Goal: Task Accomplishment & Management: Use online tool/utility

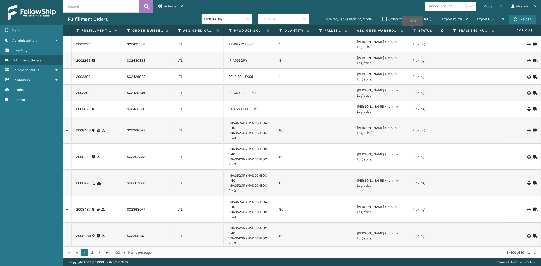
click at [413, 29] on icon at bounding box center [415, 30] width 4 height 5
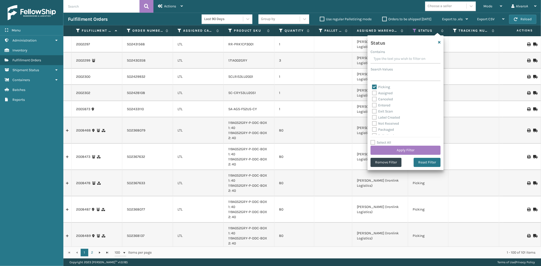
click at [382, 89] on label "Picking" at bounding box center [381, 87] width 18 height 4
click at [372, 88] on input "Picking" at bounding box center [372, 85] width 0 height 3
checkbox input "false"
click at [388, 106] on label "Palletized" at bounding box center [383, 108] width 22 height 4
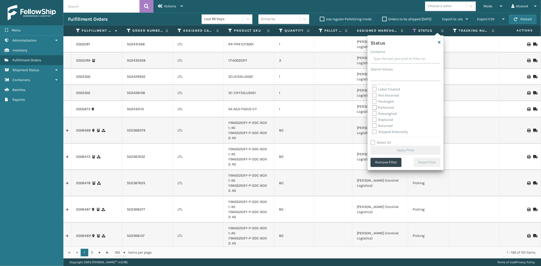
click at [372, 106] on input "Palletized" at bounding box center [372, 106] width 0 height 3
checkbox input "true"
click at [391, 150] on button "Apply Filter" at bounding box center [406, 150] width 70 height 9
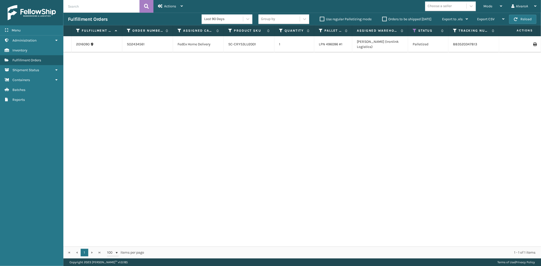
click at [384, 20] on label "Orders to be shipped [DATE]" at bounding box center [406, 19] width 49 height 4
click at [383, 20] on input "Orders to be shipped [DATE]" at bounding box center [382, 17] width 0 height 3
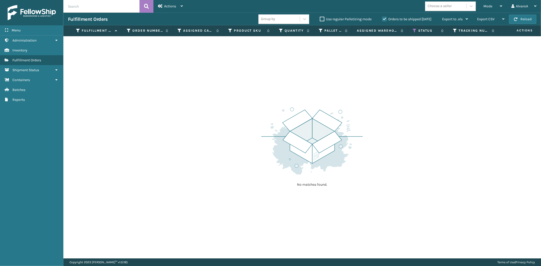
click at [384, 20] on label "Orders to be shipped [DATE]" at bounding box center [406, 19] width 49 height 4
click at [383, 20] on input "Orders to be shipped [DATE]" at bounding box center [382, 17] width 0 height 3
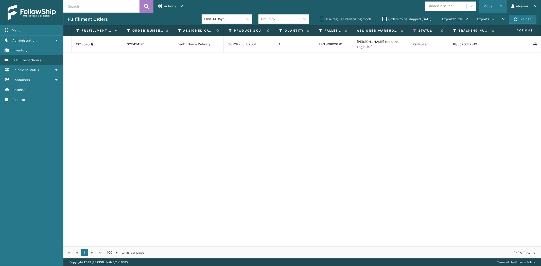
click at [486, 10] on div "Mode" at bounding box center [493, 6] width 19 height 13
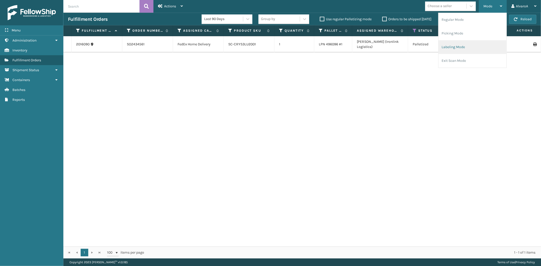
click at [460, 48] on li "Labeling Mode" at bounding box center [473, 47] width 68 height 14
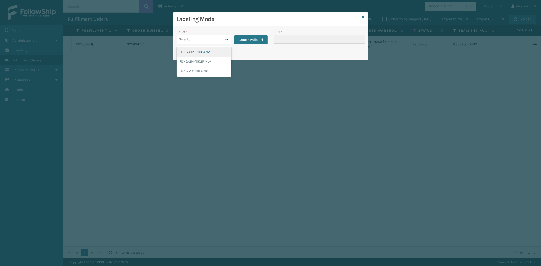
click at [227, 41] on icon at bounding box center [226, 39] width 5 height 5
click at [201, 55] on div "FDXG-2MPNHC47ML" at bounding box center [204, 51] width 55 height 9
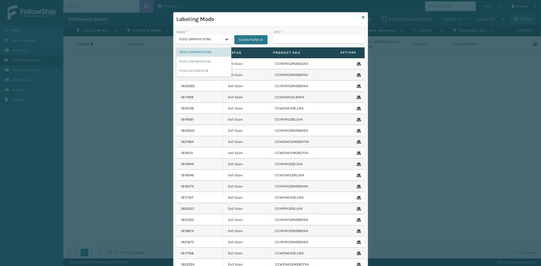
click at [225, 36] on div at bounding box center [226, 39] width 9 height 9
click at [205, 59] on div "FDXG-2NY6K2RIXW" at bounding box center [204, 61] width 55 height 9
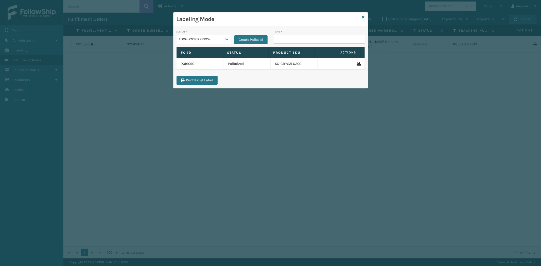
click at [283, 44] on div "UPC *" at bounding box center [319, 38] width 97 height 18
click at [282, 41] on input "UPC *" at bounding box center [319, 39] width 91 height 9
type input "SC-CRYS3LU2001"
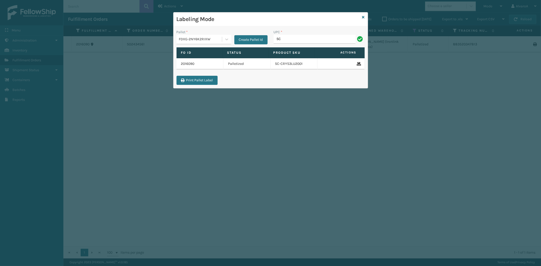
type input "SC-CRYS3LU2001"
type input "SC-CRYS3LU2012"
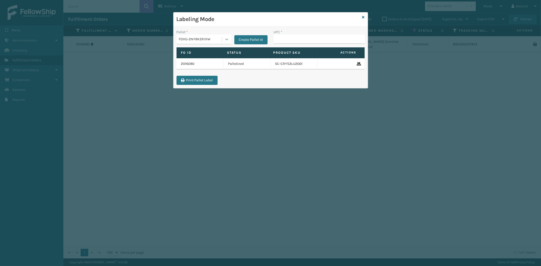
click at [226, 41] on icon at bounding box center [226, 39] width 5 height 5
click at [206, 63] on div "FDXG-2NY6K2RIXW" at bounding box center [204, 61] width 55 height 9
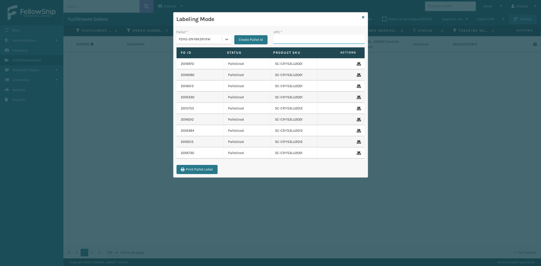
click at [279, 39] on input "UPC *" at bounding box center [319, 39] width 91 height 9
type input "SC-CRYS3LU2012"
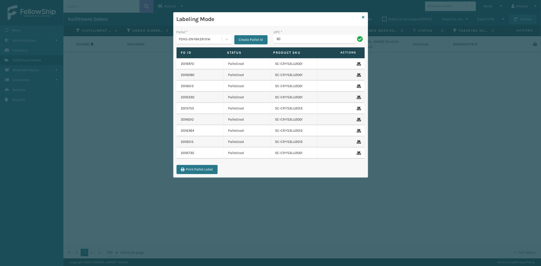
type input "SC-CRYS3LU2012"
type input "SCLRIS3LU2001"
type input "SCWDSLU2012"
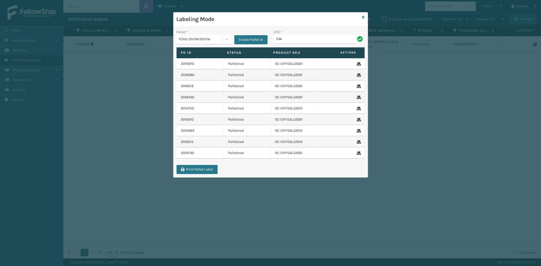
type input "C"
type input "SCWDSLU2012"
click at [247, 41] on button "Create Pallet Id" at bounding box center [250, 39] width 33 height 9
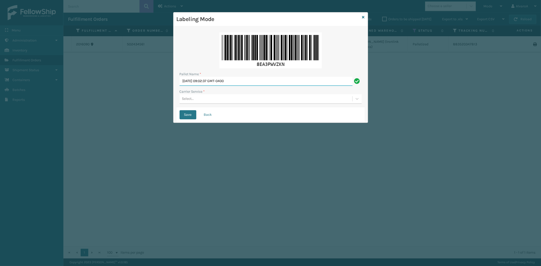
drag, startPoint x: 254, startPoint y: 79, endPoint x: 143, endPoint y: 97, distance: 112.1
click at [143, 97] on div "Labeling Mode Pallet Name * [DATE] 09:02:37 GMT-0400 Carrier Service * Select..…" at bounding box center [270, 133] width 541 height 266
type input "LPN 496095 #1"
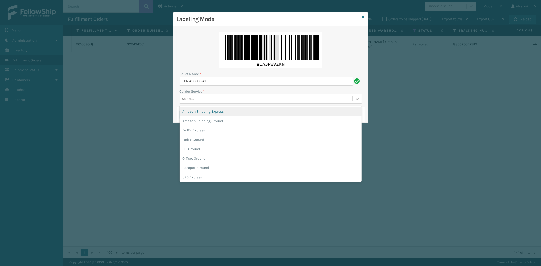
click at [197, 102] on div "Select..." at bounding box center [266, 99] width 173 height 8
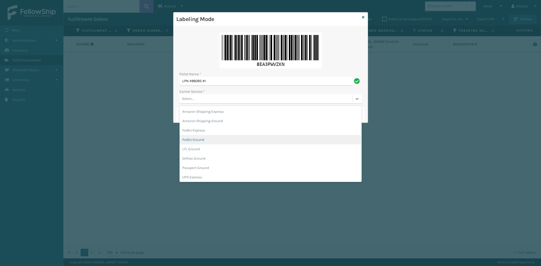
click at [195, 141] on div "FedEx Ground" at bounding box center [271, 139] width 182 height 9
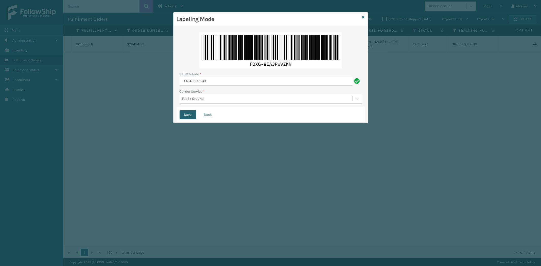
click at [191, 113] on button "Save" at bounding box center [188, 114] width 17 height 9
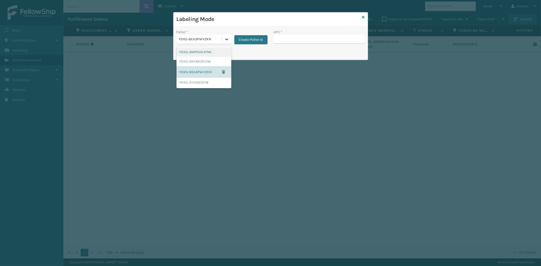
click at [224, 37] on div at bounding box center [226, 39] width 9 height 9
click at [200, 70] on div "FDXG-8EA3PWVZKN" at bounding box center [204, 72] width 55 height 12
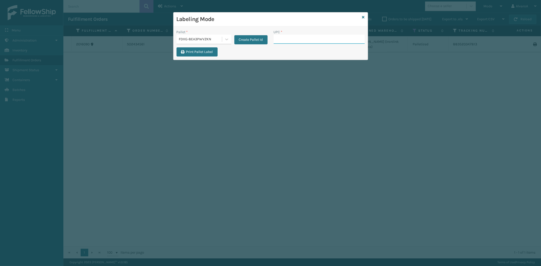
click at [281, 39] on input "UPC *" at bounding box center [319, 39] width 91 height 9
type input "111A049BLU"
type input "113A007CML"
type input "114A064GRY"
type input "133A009BRN"
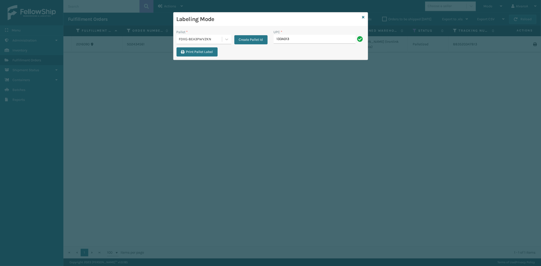
type input "133A013BRN"
type input "133A01"
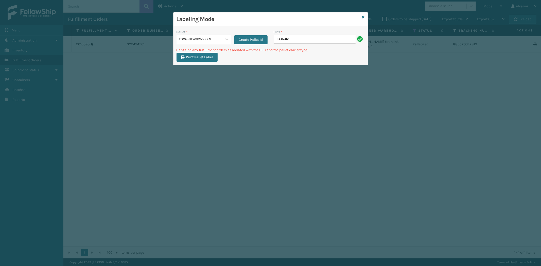
type input "133A013BRN"
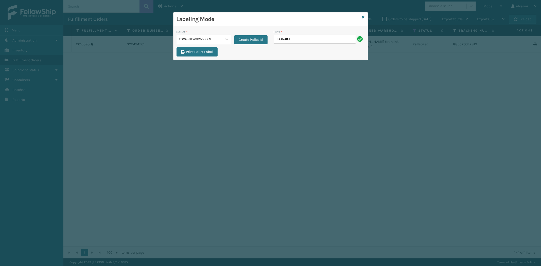
type input "133A016IVO"
type input "CCHRFKS3BLUVA"
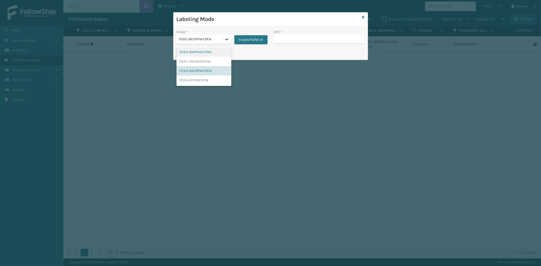
click at [230, 35] on div at bounding box center [226, 39] width 9 height 9
click at [200, 71] on div "FDXG-8EA3PWVZKN" at bounding box center [204, 70] width 55 height 9
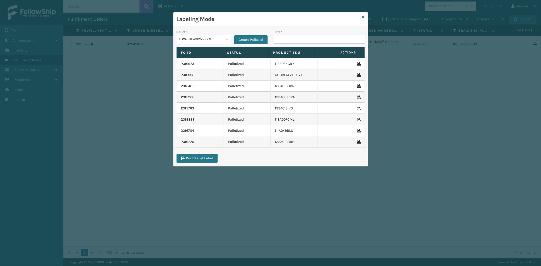
click at [283, 34] on div "UPC *" at bounding box center [319, 31] width 91 height 5
click at [286, 41] on input "UPC *" at bounding box center [319, 39] width 91 height 9
type input "CCHRFKS3M26BRRA"
type input "CCWENKS3BLURA"
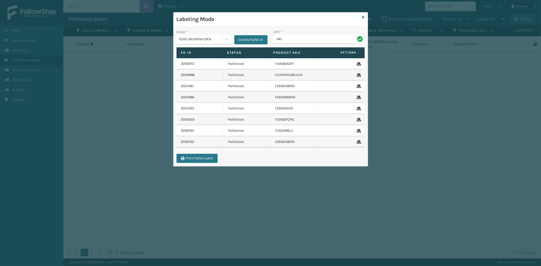
type input "LKLGF2SP3OLV-C"
type input "LSHRFS3CP3003R"
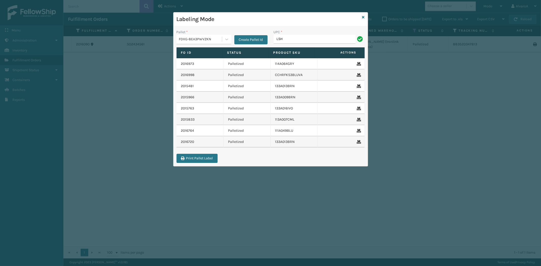
type input "LSHRFS3CP3003R"
click at [250, 39] on button "Create Pallet Id" at bounding box center [250, 39] width 33 height 9
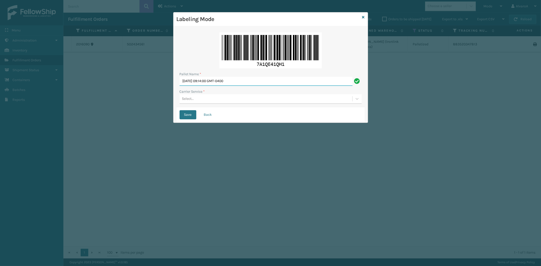
drag, startPoint x: 249, startPoint y: 82, endPoint x: 128, endPoint y: 126, distance: 128.6
click at [130, 125] on div "Labeling Mode Pallet Name * [DATE] 09:14:00 GMT-0400 Carrier Service * Select..…" at bounding box center [270, 133] width 541 height 266
type input "LPN 496094 #1"
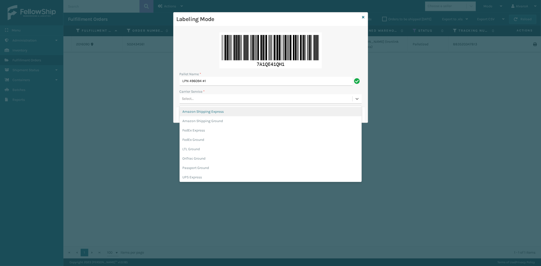
click at [194, 97] on div "Select..." at bounding box center [188, 98] width 12 height 5
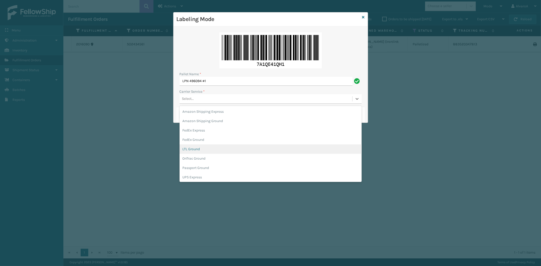
click at [202, 145] on div "LTL Ground" at bounding box center [271, 149] width 182 height 9
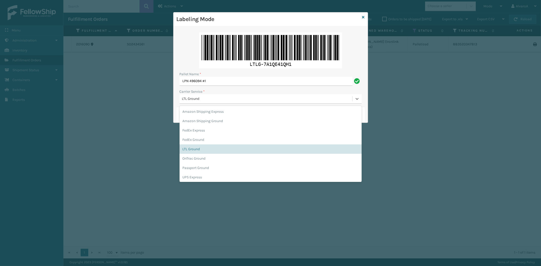
click at [201, 100] on div "LTL Ground" at bounding box center [267, 98] width 171 height 5
click at [196, 140] on div "FedEx Ground" at bounding box center [271, 139] width 182 height 9
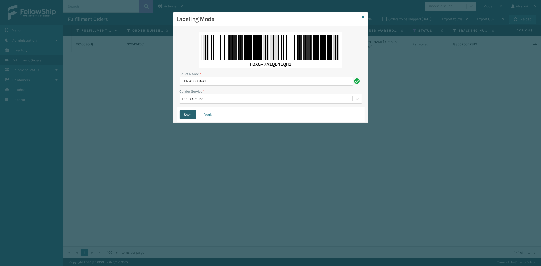
click at [189, 117] on button "Save" at bounding box center [188, 114] width 17 height 9
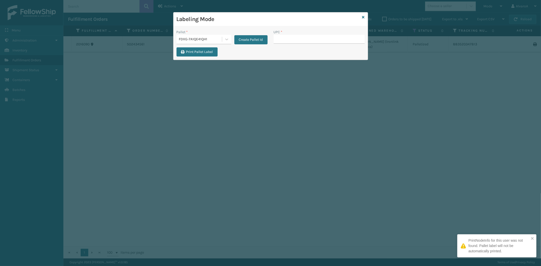
click at [286, 39] on input "UPC *" at bounding box center [319, 39] width 91 height 9
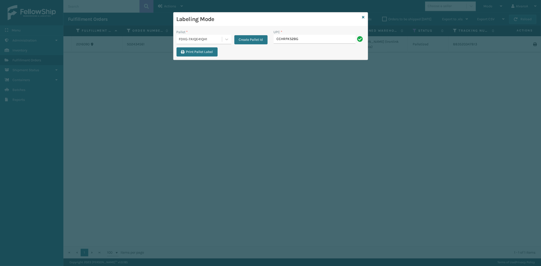
type input "CCHRFKS2BGEVA"
click at [308, 40] on input "UPC *" at bounding box center [319, 39] width 91 height 9
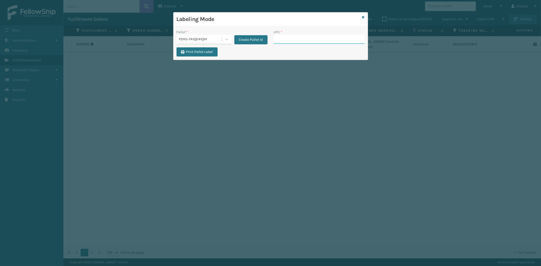
click at [288, 39] on input "UPC *" at bounding box center [319, 39] width 91 height 9
type input "CCHRFKS2BGEVA"
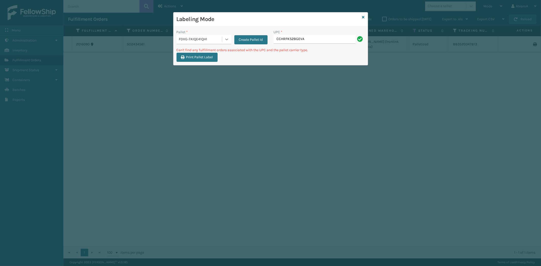
click at [231, 38] on div "Pallet * FDXG-7A1QE41QH1 Create Pallet Id" at bounding box center [222, 36] width 91 height 15
click at [230, 40] on div at bounding box center [226, 39] width 9 height 9
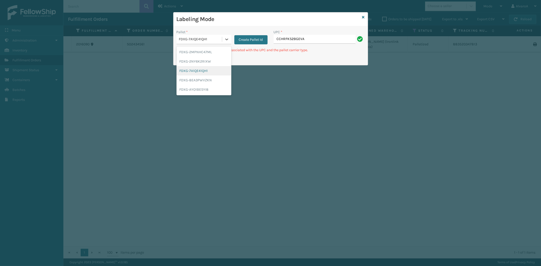
click at [196, 70] on div "FDXG-7A1QE41QH1" at bounding box center [204, 70] width 55 height 9
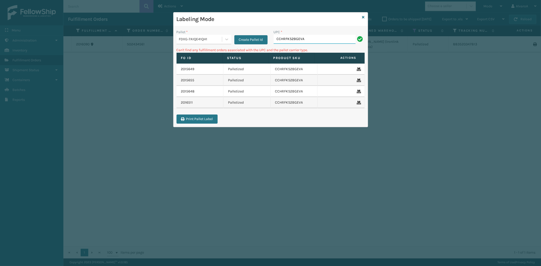
drag, startPoint x: 315, startPoint y: 39, endPoint x: 271, endPoint y: 46, distance: 44.5
click at [271, 46] on div "UPC * CCHRFKS2BGEVA" at bounding box center [319, 38] width 97 height 18
type input "CCHRFKS2BLUVA"
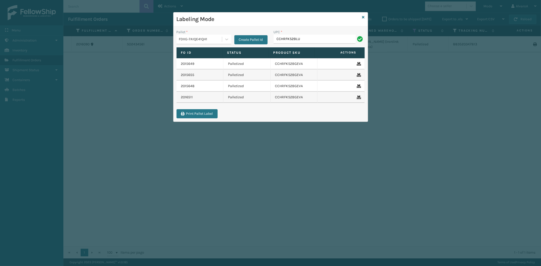
type input "CCHRFKS2BLUVA"
type input "CCHRFKS2M26BKVA"
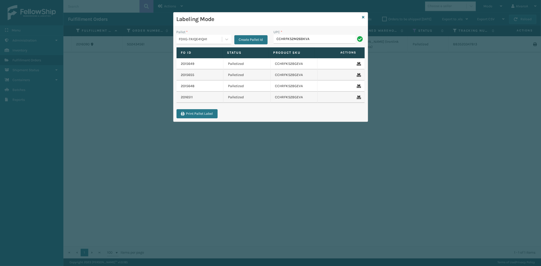
type input "CCHRFKS2M26BKVA"
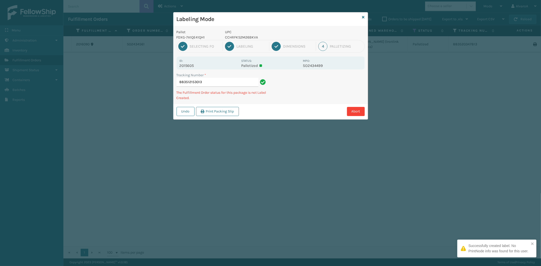
type input "883512153013CCHRFKS2M26BKVA"
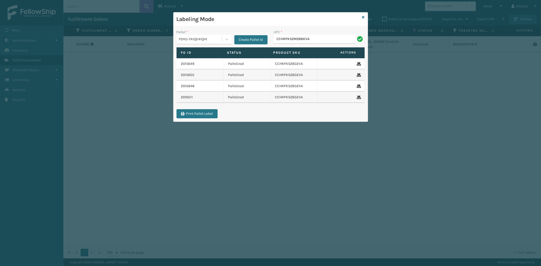
type input "CCHRFKS2M26BKVA"
type input "CCHRFKS2M26BRRA"
type input "CCHRFKS2M26DGRA"
click at [364, 17] on icon at bounding box center [363, 17] width 3 height 4
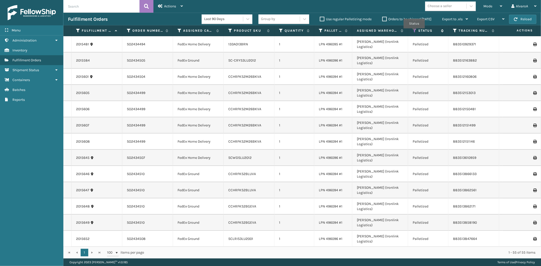
click at [414, 32] on icon at bounding box center [415, 30] width 4 height 5
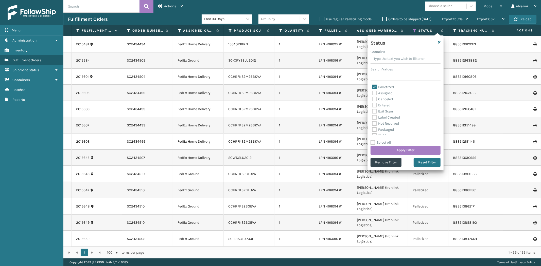
click at [421, 27] on th "Status" at bounding box center [428, 30] width 40 height 11
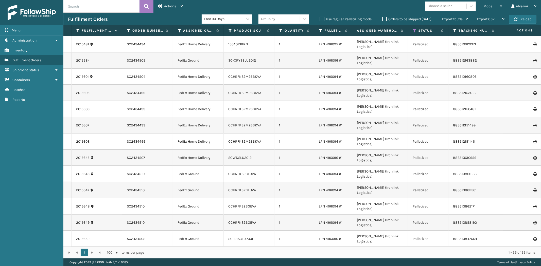
click at [389, 18] on label "Orders to be shipped [DATE]" at bounding box center [406, 19] width 49 height 4
click at [383, 18] on input "Orders to be shipped [DATE]" at bounding box center [382, 17] width 0 height 3
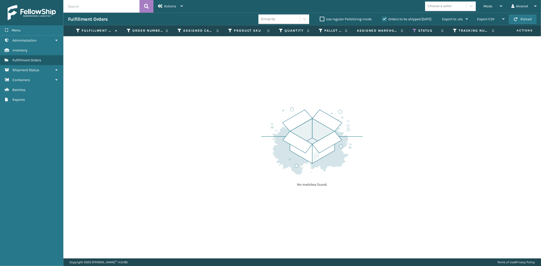
click at [388, 20] on label "Orders to be shipped [DATE]" at bounding box center [406, 19] width 49 height 4
click at [383, 20] on input "Orders to be shipped [DATE]" at bounding box center [382, 17] width 0 height 3
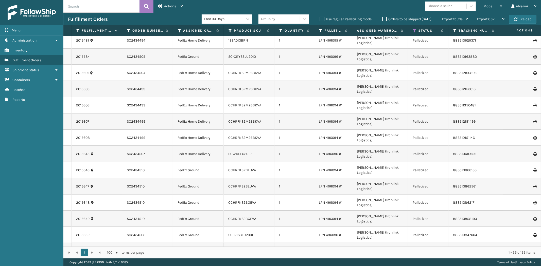
scroll to position [0, 0]
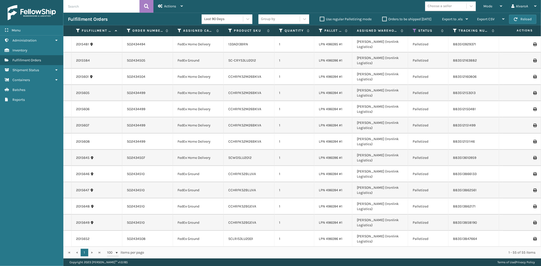
click at [499, 3] on div "Mode" at bounding box center [493, 6] width 19 height 13
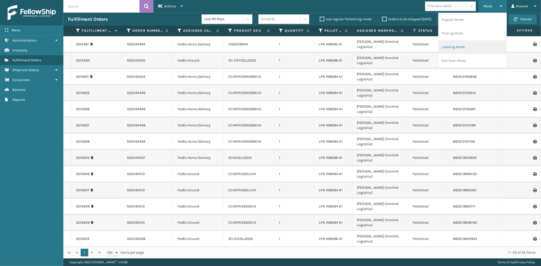
click at [457, 49] on li "Labeling Mode" at bounding box center [473, 47] width 68 height 14
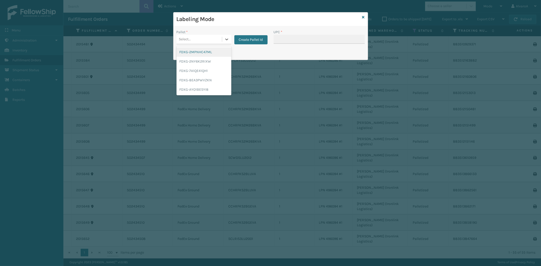
drag, startPoint x: 228, startPoint y: 42, endPoint x: 213, endPoint y: 50, distance: 16.9
click at [228, 42] on icon at bounding box center [226, 39] width 5 height 5
click at [197, 72] on div "FDXG-7A1QE41QH1" at bounding box center [204, 70] width 55 height 9
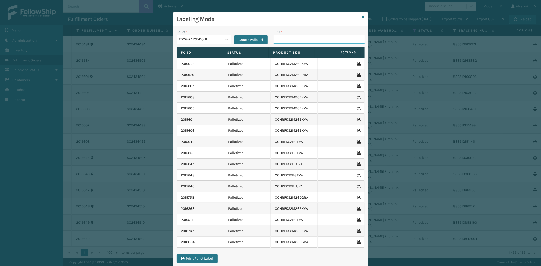
click at [279, 39] on input "UPC *" at bounding box center [319, 39] width 91 height 9
type input "CCWENKS2LBRRA"
type input "CCWENKS2M26DGRA"
type input "LKLGF2SP1GU3051"
type input "RR-PRK1CM2045"
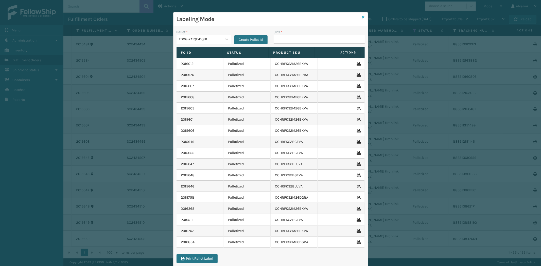
click at [362, 18] on icon at bounding box center [363, 17] width 3 height 4
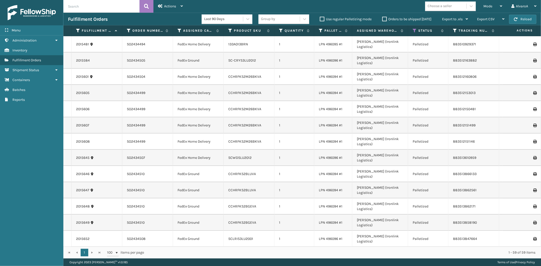
drag, startPoint x: 489, startPoint y: 5, endPoint x: 471, endPoint y: 35, distance: 34.9
click at [489, 5] on span "Mode" at bounding box center [488, 6] width 9 height 4
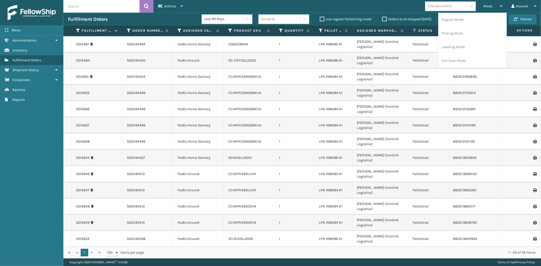
drag, startPoint x: 444, startPoint y: 71, endPoint x: 444, endPoint y: 69, distance: 2.8
click at [444, 85] on td "Palletized" at bounding box center [428, 93] width 40 height 16
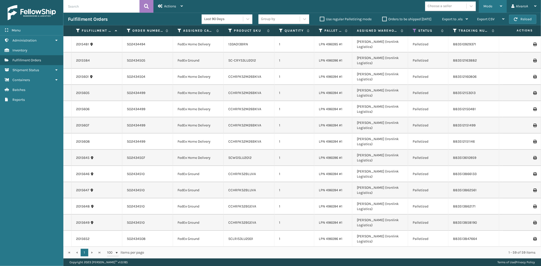
click at [490, 8] on span "Mode" at bounding box center [488, 6] width 9 height 4
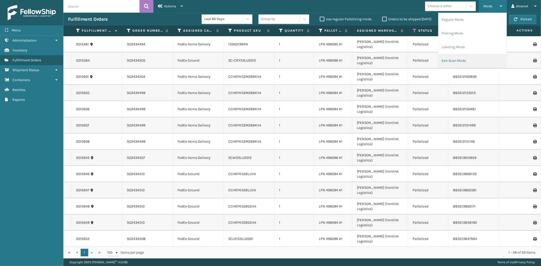
click at [464, 57] on li "Exit Scan Mode" at bounding box center [473, 61] width 68 height 14
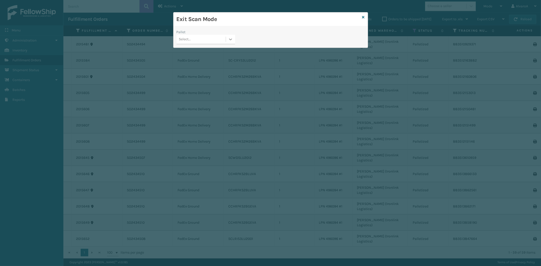
click at [232, 37] on icon at bounding box center [230, 39] width 5 height 5
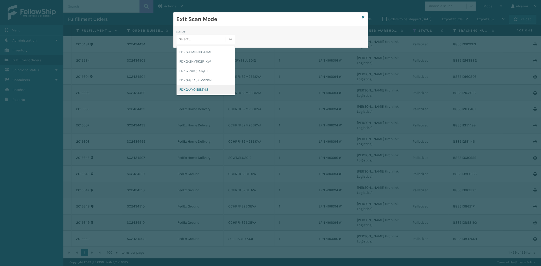
click at [183, 93] on div "FDXG-AYO1BESYI8" at bounding box center [206, 89] width 59 height 9
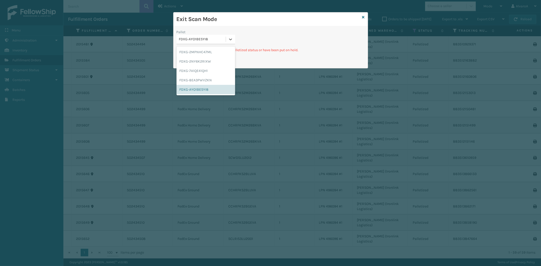
click at [225, 37] on div "FDXG-AYO1BESYI8" at bounding box center [202, 39] width 47 height 5
click at [196, 79] on div "FDXG-8EA3PWVZKN" at bounding box center [206, 80] width 59 height 9
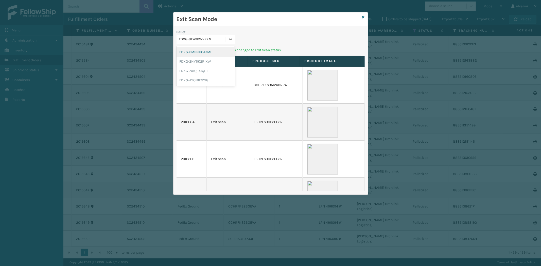
click at [232, 38] on icon at bounding box center [230, 39] width 5 height 5
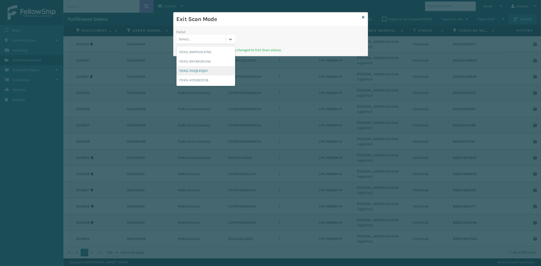
click at [201, 69] on div "FDXG-7A1QE41QH1" at bounding box center [206, 70] width 59 height 9
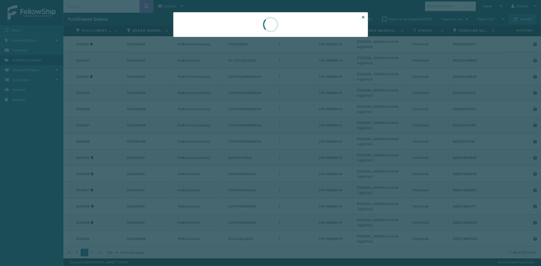
click at [225, 36] on div at bounding box center [270, 24] width 195 height 25
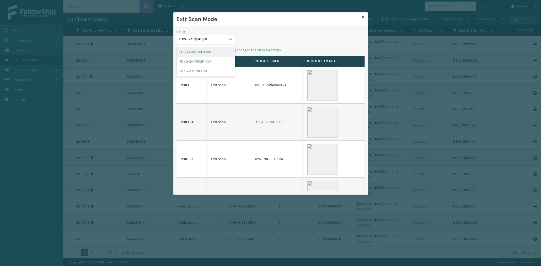
click at [225, 36] on div "FDXG-7A1QE41QH1" at bounding box center [201, 39] width 49 height 8
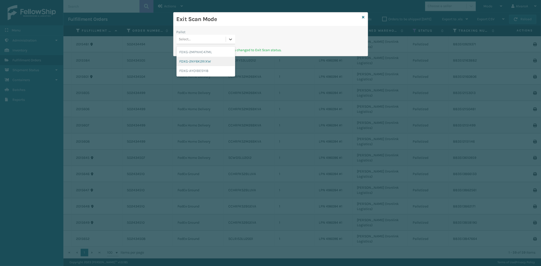
click at [211, 62] on div "FDXG-2NY6K2RIXW" at bounding box center [206, 61] width 59 height 9
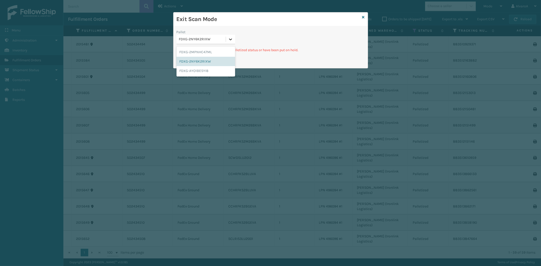
drag, startPoint x: 230, startPoint y: 37, endPoint x: 213, endPoint y: 49, distance: 20.4
click at [230, 38] on icon at bounding box center [230, 39] width 5 height 5
click at [208, 51] on div "FDXG-2MPNHC47ML" at bounding box center [206, 51] width 59 height 9
click at [229, 38] on icon at bounding box center [230, 39] width 5 height 5
click at [213, 60] on div "FDXG-2NY6K2RIXW" at bounding box center [206, 61] width 59 height 9
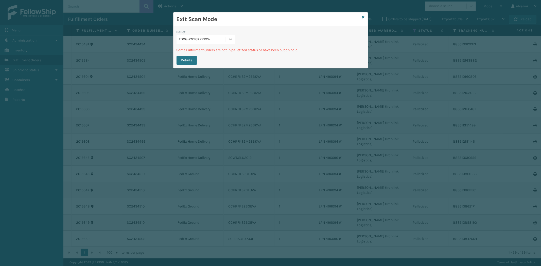
click at [227, 39] on div at bounding box center [230, 39] width 9 height 9
drag, startPoint x: 194, startPoint y: 64, endPoint x: 217, endPoint y: 59, distance: 24.2
click at [197, 63] on div "FDXG-2NY6K2RIXW" at bounding box center [206, 61] width 59 height 9
click at [363, 18] on icon at bounding box center [363, 17] width 3 height 4
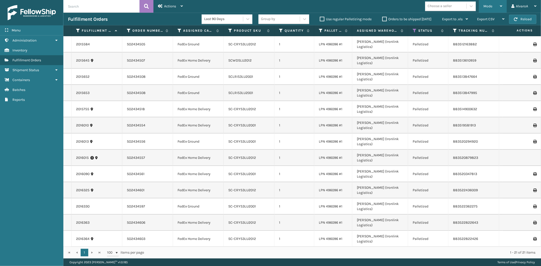
click at [492, 5] on span "Mode" at bounding box center [488, 6] width 9 height 4
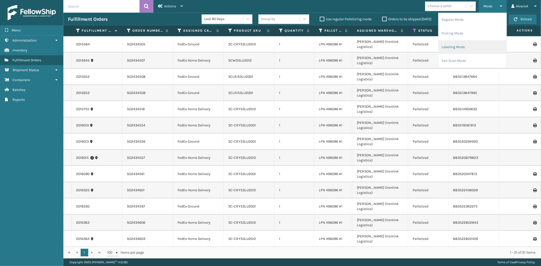
click at [458, 44] on li "Labeling Mode" at bounding box center [473, 47] width 68 height 14
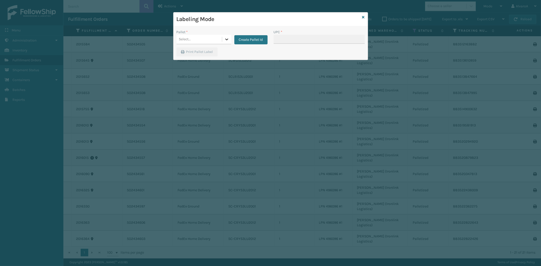
click at [230, 37] on div at bounding box center [226, 39] width 9 height 9
click at [202, 59] on div "FDXG-2NY6K2RIXW" at bounding box center [204, 61] width 55 height 9
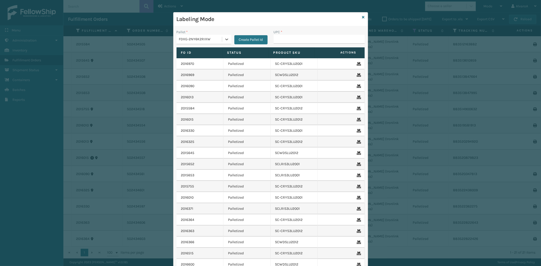
click at [362, 16] on icon at bounding box center [363, 17] width 3 height 4
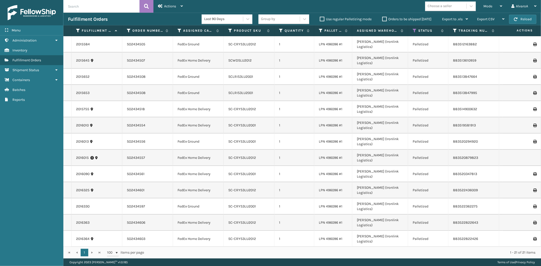
click at [386, 18] on label "Orders to be shipped [DATE]" at bounding box center [406, 19] width 49 height 4
click at [383, 18] on input "Orders to be shipped [DATE]" at bounding box center [382, 17] width 0 height 3
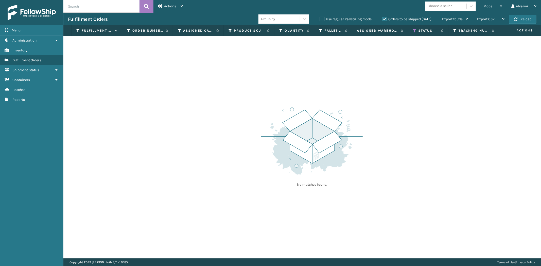
click at [386, 18] on label "Orders to be shipped [DATE]" at bounding box center [406, 19] width 49 height 4
click at [383, 18] on input "Orders to be shipped [DATE]" at bounding box center [382, 17] width 0 height 3
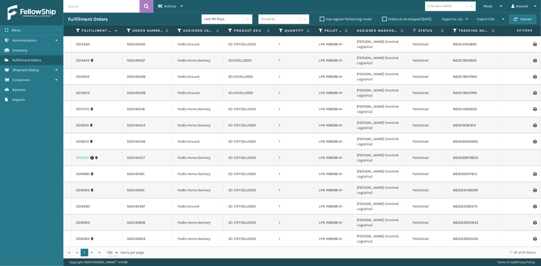
click at [79, 156] on link "2016015" at bounding box center [82, 158] width 13 height 5
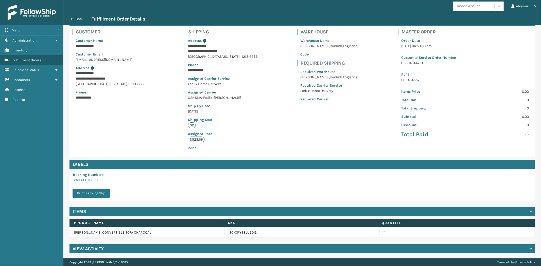
scroll to position [33, 0]
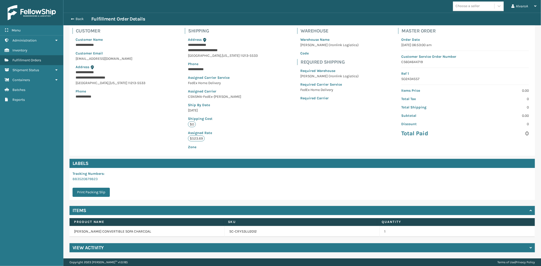
click at [99, 246] on h4 "View Activity" at bounding box center [88, 248] width 31 height 6
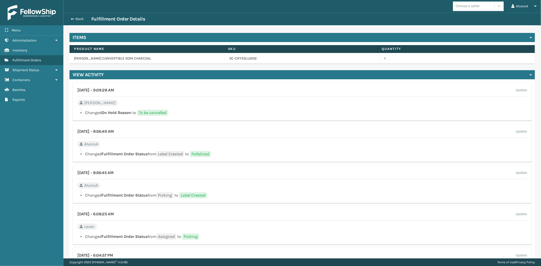
scroll to position [230, 0]
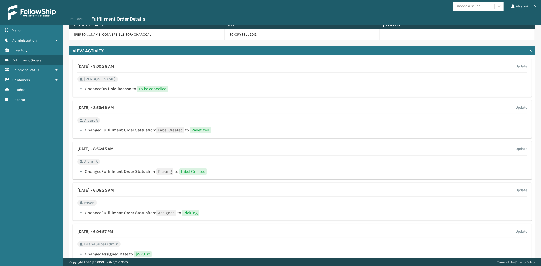
click at [75, 17] on button "Back" at bounding box center [79, 19] width 23 height 5
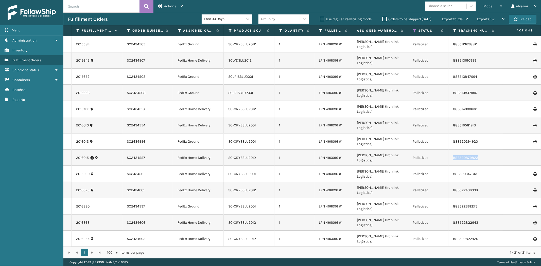
drag, startPoint x: 481, startPoint y: 120, endPoint x: 453, endPoint y: 121, distance: 28.4
click at [453, 150] on td "883520879823" at bounding box center [474, 158] width 51 height 16
click at [523, 150] on td at bounding box center [522, 158] width 38 height 16
click at [526, 150] on td at bounding box center [522, 158] width 38 height 16
click at [528, 150] on td at bounding box center [522, 158] width 38 height 16
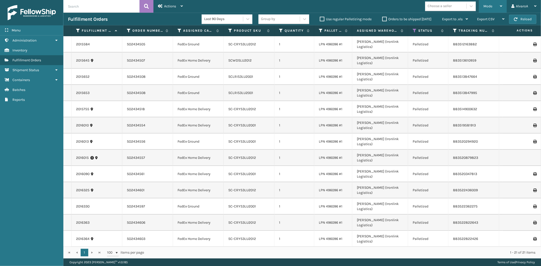
click at [487, 4] on div "Mode" at bounding box center [493, 6] width 19 height 13
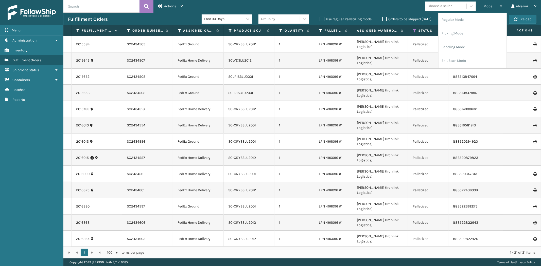
click at [322, 18] on label "Use regular Palletizing mode" at bounding box center [346, 19] width 52 height 4
click at [320, 18] on input "Use regular Palletizing mode" at bounding box center [320, 17] width 0 height 3
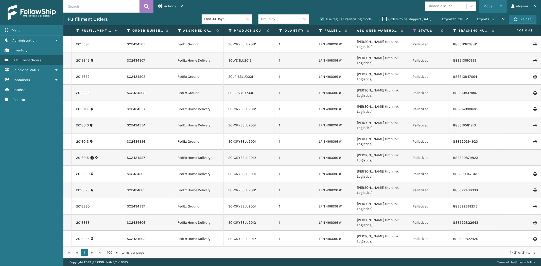
click at [488, 6] on span "Mode" at bounding box center [488, 6] width 9 height 4
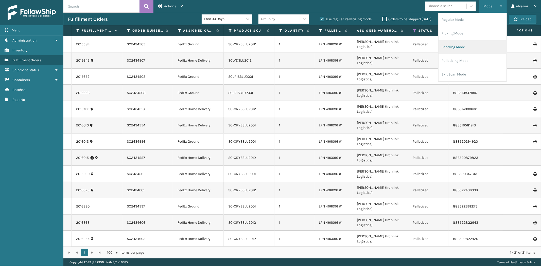
click at [461, 50] on li "Labeling Mode" at bounding box center [473, 47] width 68 height 14
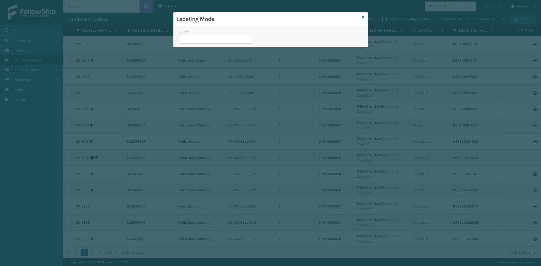
click at [361, 17] on div "Labeling Mode" at bounding box center [271, 19] width 194 height 14
drag, startPoint x: 363, startPoint y: 17, endPoint x: 369, endPoint y: 17, distance: 6.1
click at [364, 17] on icon at bounding box center [363, 17] width 3 height 4
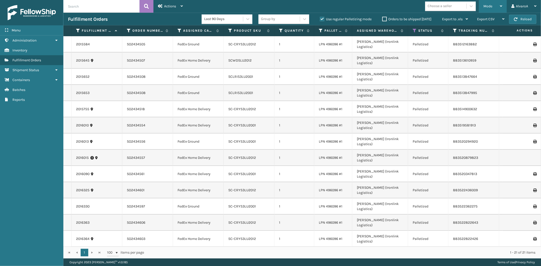
click at [488, 7] on span "Mode" at bounding box center [488, 6] width 9 height 4
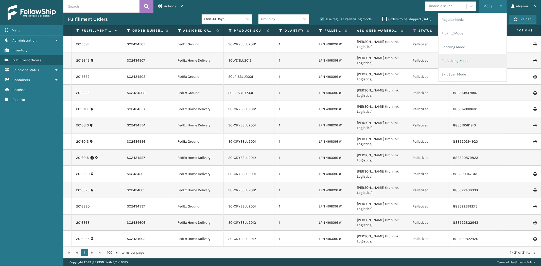
click at [463, 57] on li "Palletizing Mode" at bounding box center [473, 61] width 68 height 14
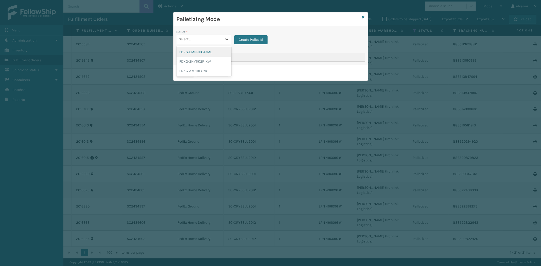
click at [225, 38] on icon at bounding box center [226, 39] width 5 height 5
click at [203, 64] on div "FDXG-2NY6K2RIXW" at bounding box center [204, 61] width 55 height 9
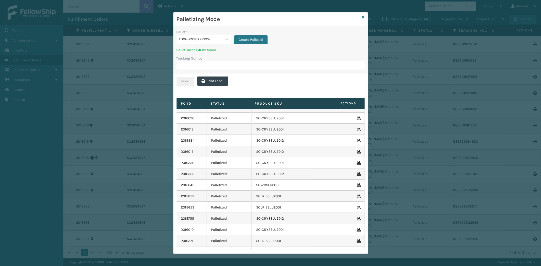
scroll to position [28, 0]
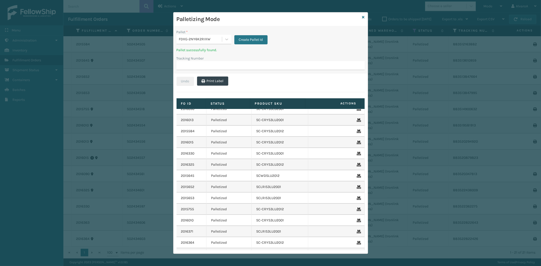
click at [357, 143] on icon at bounding box center [358, 143] width 3 height 4
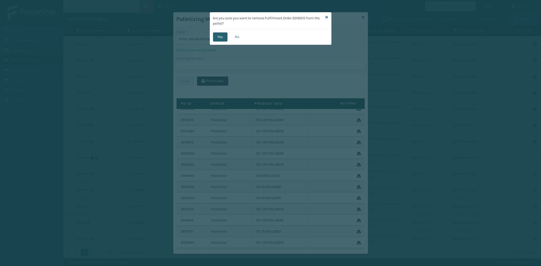
click at [220, 35] on button "Yes" at bounding box center [220, 36] width 14 height 9
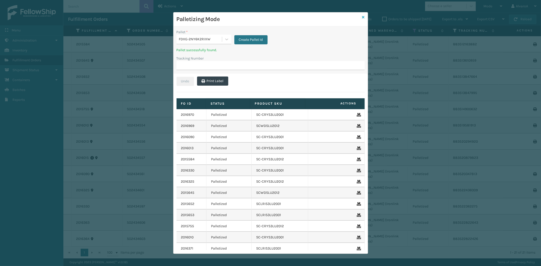
click at [363, 18] on icon at bounding box center [363, 17] width 3 height 4
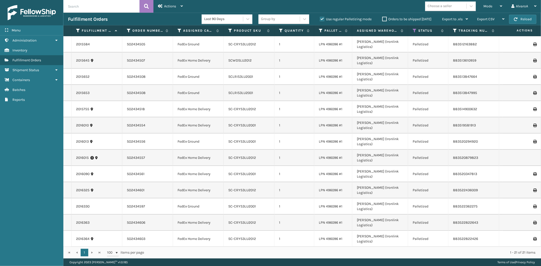
click at [321, 18] on label "Use regular Palletizing mode" at bounding box center [346, 19] width 52 height 4
click at [320, 18] on input "Use regular Palletizing mode" at bounding box center [320, 17] width 0 height 3
checkbox input "false"
click at [382, 19] on label "Orders to be shipped [DATE]" at bounding box center [406, 19] width 49 height 4
click at [382, 19] on input "Orders to be shipped [DATE]" at bounding box center [382, 17] width 0 height 3
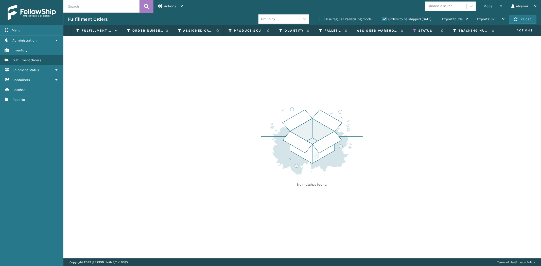
click at [382, 19] on label "Orders to be shipped [DATE]" at bounding box center [406, 19] width 49 height 4
click at [382, 19] on input "Orders to be shipped [DATE]" at bounding box center [382, 17] width 0 height 3
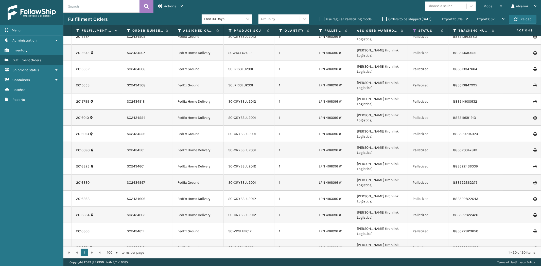
scroll to position [0, 0]
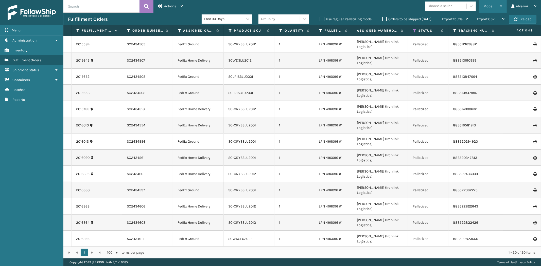
click at [493, 11] on div "Mode" at bounding box center [493, 6] width 19 height 13
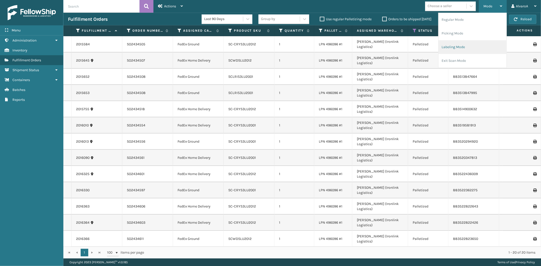
click at [461, 50] on li "Labeling Mode" at bounding box center [473, 47] width 68 height 14
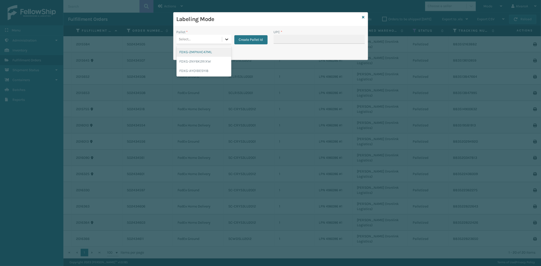
click at [227, 35] on div at bounding box center [226, 39] width 9 height 9
click at [204, 59] on div "FDXG-2NY6K2RIXW" at bounding box center [204, 61] width 55 height 9
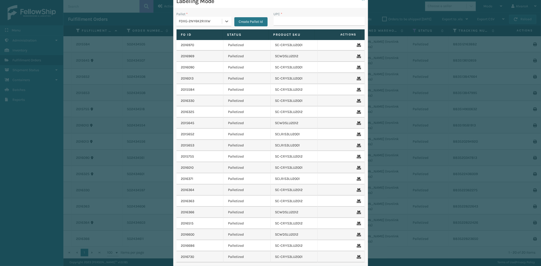
scroll to position [28, 0]
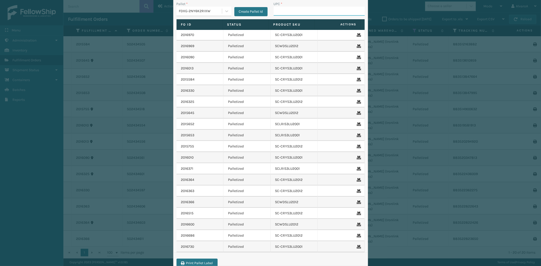
click at [286, 14] on input "UPC *" at bounding box center [319, 11] width 91 height 9
click at [392, 39] on div "Labeling Mode Pallet * FDXG-2NY6K2RIXW Create Pallet Id UPC * Fo Id Status Prod…" at bounding box center [270, 133] width 541 height 266
click at [390, 6] on div "Labeling Mode Pallet * FDXG-2NY6K2RIXW Create Pallet Id UPC * Fo Id Status Prod…" at bounding box center [270, 133] width 541 height 266
click at [164, 19] on div "Labeling Mode Pallet * FDXG-2NY6K2RIXW Create Pallet Id UPC * Fo Id Status Prod…" at bounding box center [270, 133] width 541 height 266
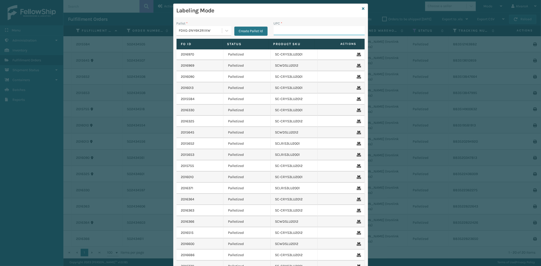
scroll to position [0, 0]
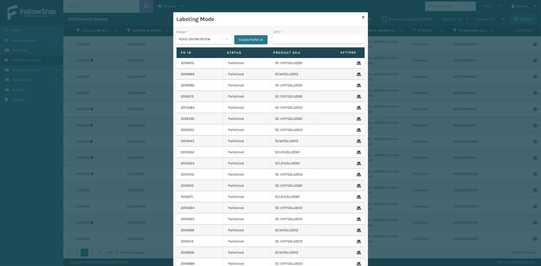
click at [363, 15] on div "Labeling Mode" at bounding box center [271, 19] width 194 height 14
click at [362, 17] on icon at bounding box center [363, 17] width 3 height 4
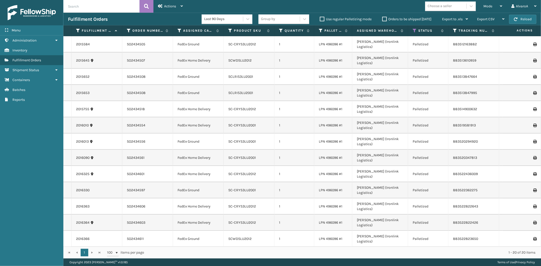
click at [415, 33] on th "Status" at bounding box center [428, 30] width 40 height 11
click at [416, 32] on icon at bounding box center [415, 30] width 4 height 5
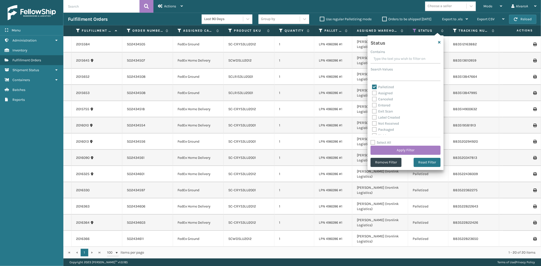
click at [389, 98] on label "Canceled" at bounding box center [382, 99] width 21 height 4
click at [372, 98] on input "Canceled" at bounding box center [372, 97] width 0 height 3
checkbox input "true"
click at [385, 150] on button "Apply Filter" at bounding box center [406, 150] width 70 height 9
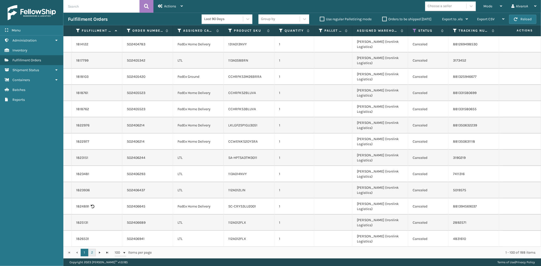
click at [92, 252] on link "2" at bounding box center [92, 253] width 8 height 8
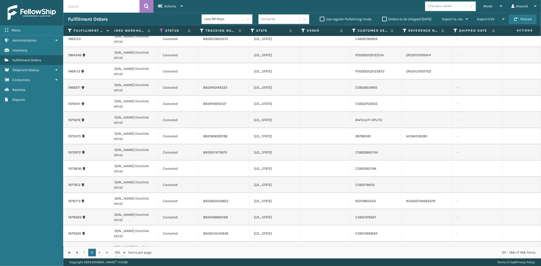
scroll to position [298, 254]
click at [81, 254] on link "1" at bounding box center [85, 253] width 8 height 8
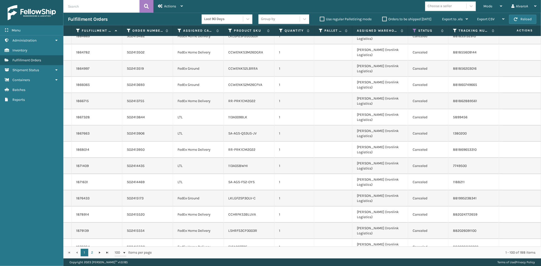
scroll to position [909, 0]
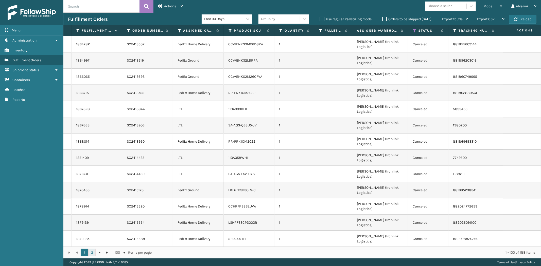
click at [93, 250] on link "2" at bounding box center [92, 253] width 8 height 8
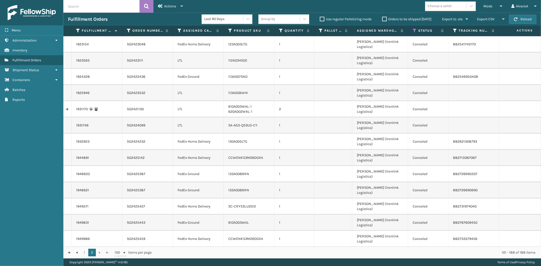
scroll to position [0, 253]
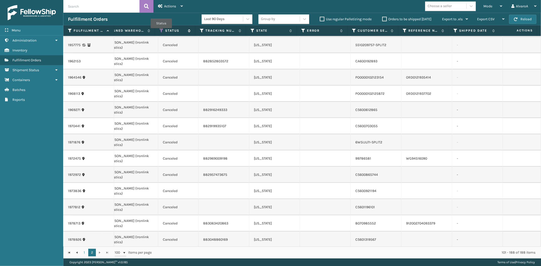
click at [161, 32] on icon at bounding box center [162, 30] width 4 height 5
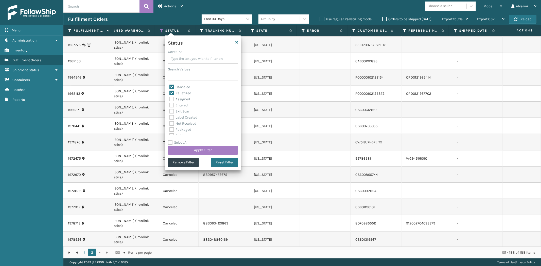
click at [179, 95] on label "Palletized" at bounding box center [180, 93] width 22 height 4
click at [170, 94] on input "Palletized" at bounding box center [169, 91] width 0 height 3
checkbox input "false"
click at [199, 148] on button "Apply Filter" at bounding box center [203, 150] width 70 height 9
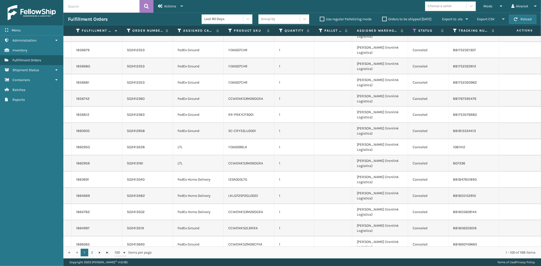
scroll to position [712, 0]
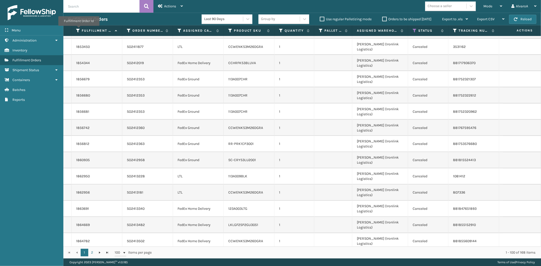
click at [79, 29] on icon at bounding box center [78, 30] width 4 height 5
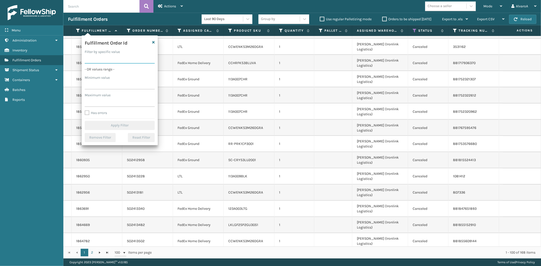
click at [103, 60] on input "Filter by specific value" at bounding box center [120, 59] width 70 height 9
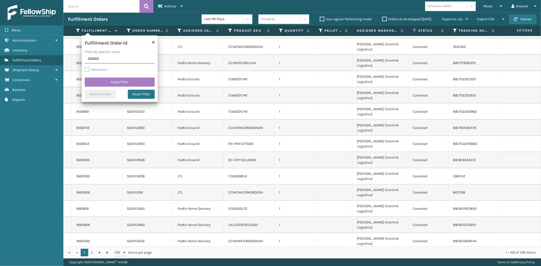
type input "2006015"
click button "Apply Filter" at bounding box center [120, 82] width 70 height 9
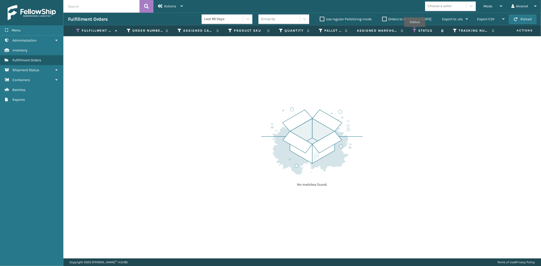
click at [415, 30] on icon at bounding box center [415, 30] width 4 height 5
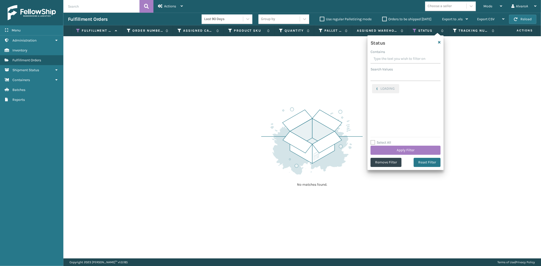
click at [375, 144] on label "Select All" at bounding box center [381, 143] width 21 height 4
click at [375, 140] on input "Select All" at bounding box center [409, 140] width 76 height 1
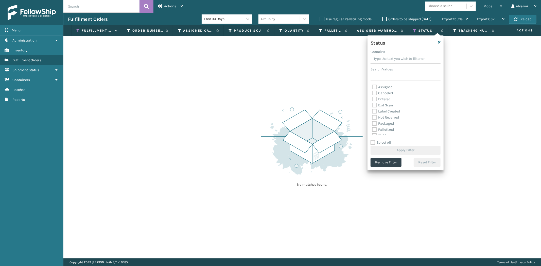
click at [375, 144] on label "Select All" at bounding box center [381, 143] width 21 height 4
click at [375, 140] on input "Select All" at bounding box center [409, 140] width 76 height 1
checkbox input "true"
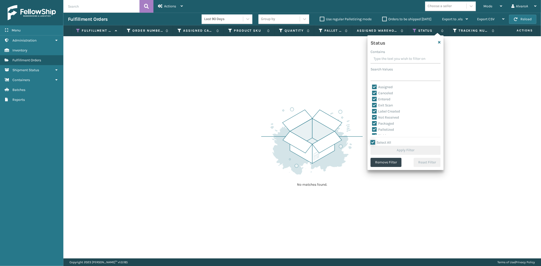
checkbox input "true"
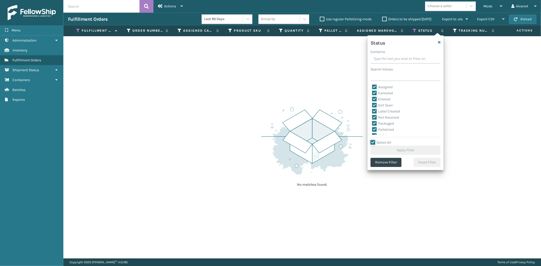
checkbox input "true"
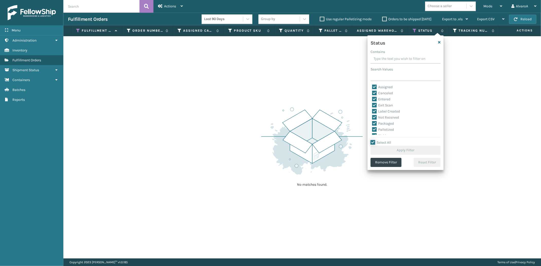
checkbox input "true"
click at [379, 152] on button "Apply Filter" at bounding box center [406, 150] width 70 height 9
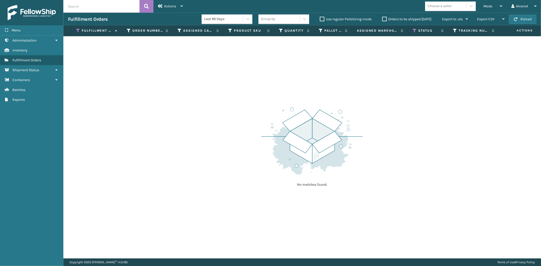
click at [384, 19] on label "Orders to be shipped [DATE]" at bounding box center [406, 19] width 49 height 4
click at [383, 19] on input "Orders to be shipped [DATE]" at bounding box center [382, 17] width 0 height 3
click at [384, 19] on label "Orders to be shipped [DATE]" at bounding box center [406, 19] width 49 height 4
click at [383, 19] on input "Orders to be shipped [DATE]" at bounding box center [382, 17] width 0 height 3
click at [76, 30] on th "Fulfillment Order Id" at bounding box center [97, 30] width 51 height 11
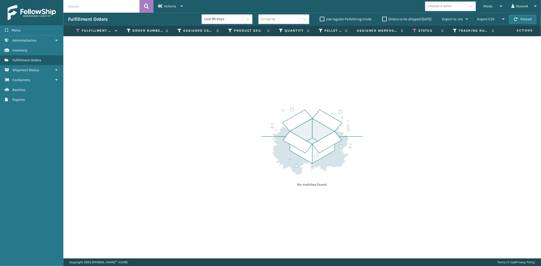
click at [76, 30] on icon at bounding box center [78, 30] width 4 height 5
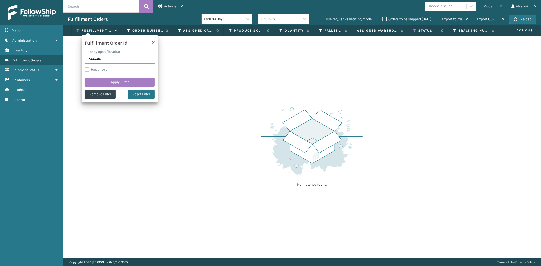
click at [94, 61] on input "2006015" at bounding box center [120, 59] width 70 height 9
type input "2016015"
click at [99, 79] on button "Apply Filter" at bounding box center [120, 82] width 70 height 9
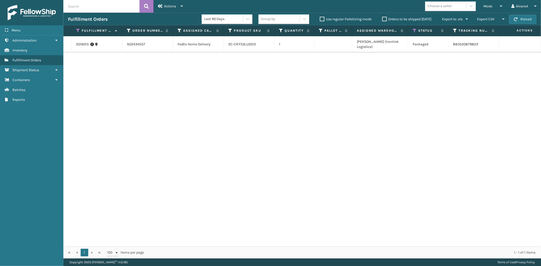
click at [79, 33] on th "Fulfillment Order Id" at bounding box center [97, 30] width 51 height 11
click at [414, 29] on icon at bounding box center [415, 30] width 4 height 5
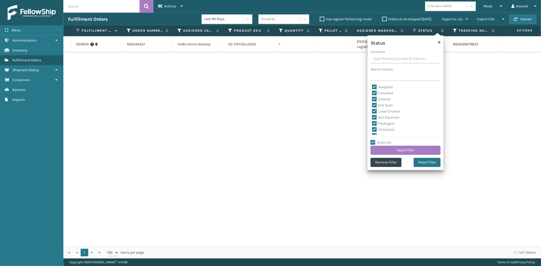
click at [372, 142] on label "Select All" at bounding box center [381, 143] width 21 height 4
click at [372, 140] on input "Select All" at bounding box center [409, 140] width 76 height 1
checkbox input "false"
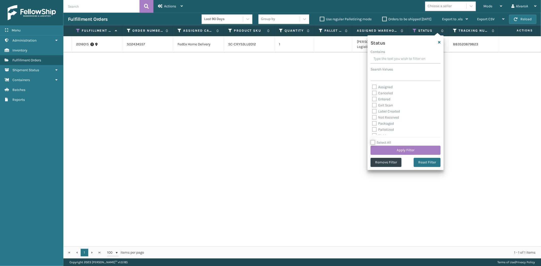
checkbox input "false"
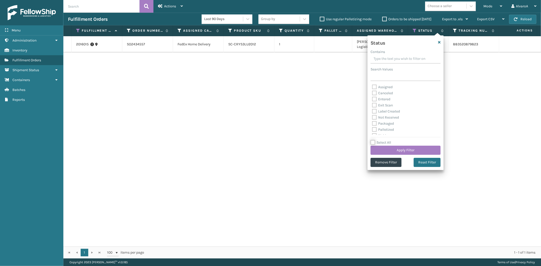
checkbox input "false"
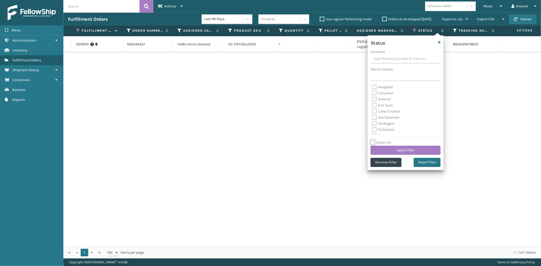
checkbox input "false"
drag, startPoint x: 377, startPoint y: 131, endPoint x: 377, endPoint y: 138, distance: 6.1
click at [377, 132] on div "Palletized" at bounding box center [405, 130] width 67 height 6
click at [374, 130] on label "Palletized" at bounding box center [383, 130] width 22 height 4
click at [372, 130] on input "Palletized" at bounding box center [372, 128] width 0 height 3
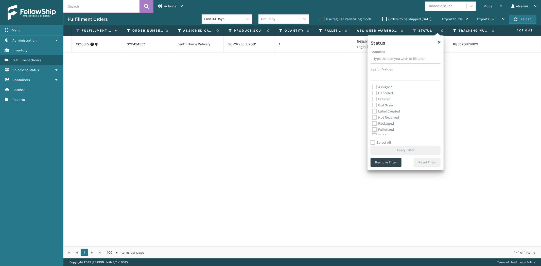
checkbox input "true"
click at [378, 150] on button "Apply Filter" at bounding box center [406, 150] width 70 height 9
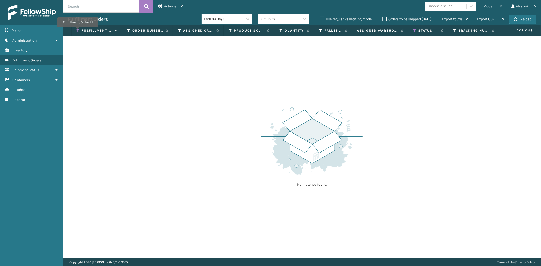
click at [78, 31] on icon at bounding box center [78, 30] width 4 height 5
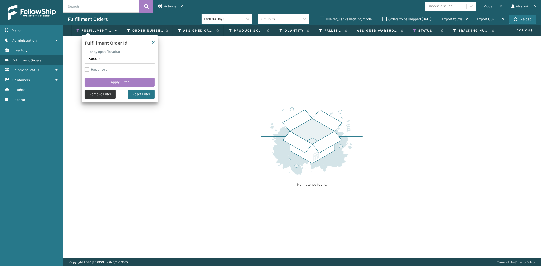
click at [100, 91] on button "Remove Filter" at bounding box center [100, 94] width 31 height 9
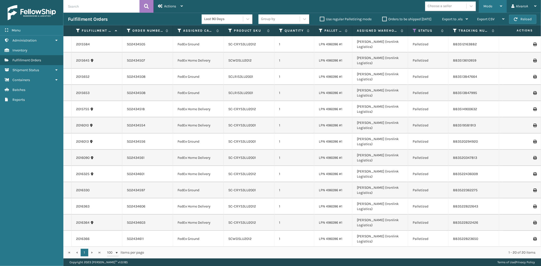
click at [487, 6] on span "Mode" at bounding box center [488, 6] width 9 height 4
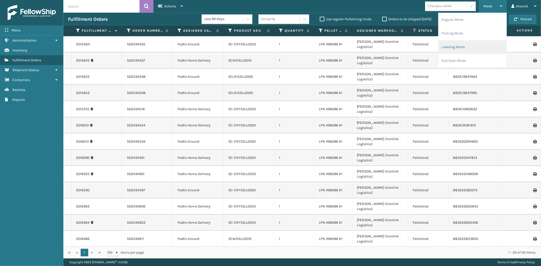
click at [461, 51] on li "Labeling Mode" at bounding box center [473, 47] width 68 height 14
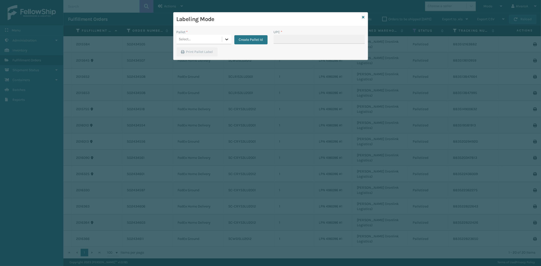
click at [230, 38] on div at bounding box center [226, 39] width 9 height 9
click at [204, 60] on div "FDXG-2NY6K2RIXW" at bounding box center [204, 61] width 55 height 9
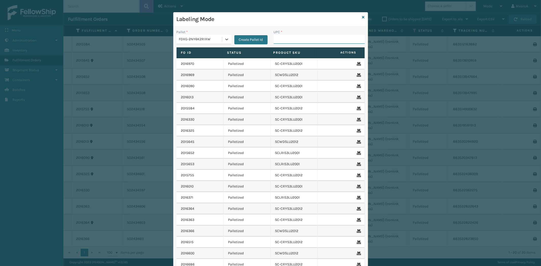
click at [287, 38] on input "UPC *" at bounding box center [319, 39] width 91 height 9
type input "SC-CRYS3LU2012"
click at [362, 15] on icon at bounding box center [363, 17] width 3 height 4
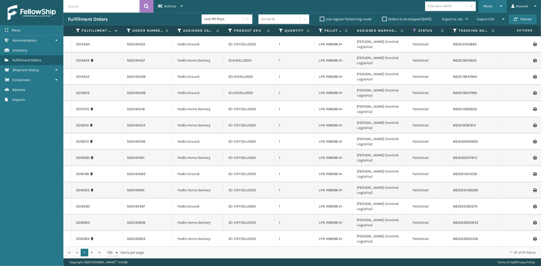
click at [488, 7] on span "Mode" at bounding box center [488, 6] width 9 height 4
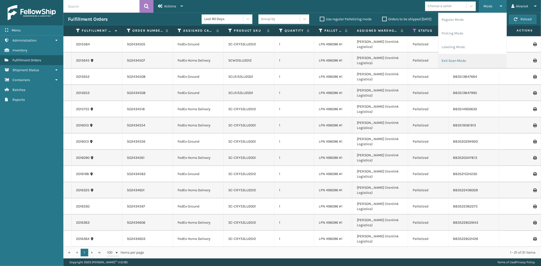
click at [459, 60] on li "Exit Scan Mode" at bounding box center [473, 61] width 68 height 14
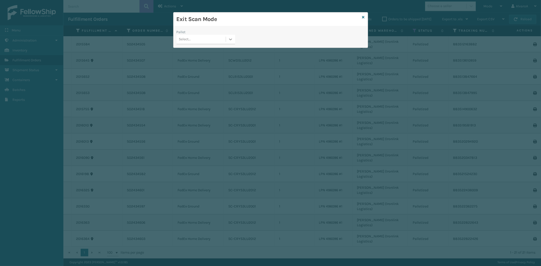
click at [230, 42] on icon at bounding box center [230, 39] width 5 height 5
click at [201, 60] on div "FDXG-2NY6K2RIXW" at bounding box center [206, 61] width 59 height 9
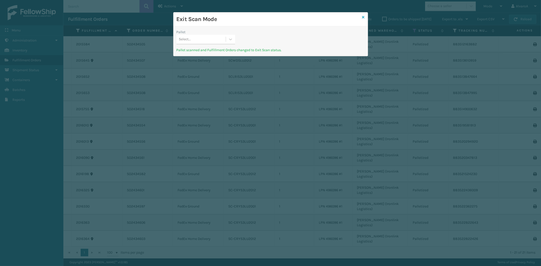
click at [364, 15] on icon at bounding box center [363, 17] width 3 height 4
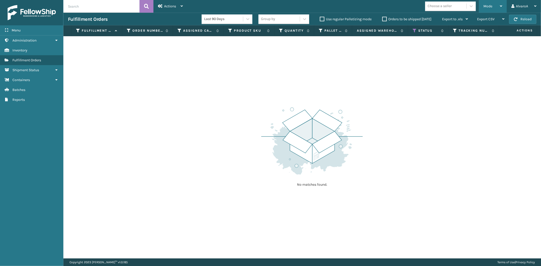
click at [490, 4] on span "Mode" at bounding box center [488, 6] width 9 height 4
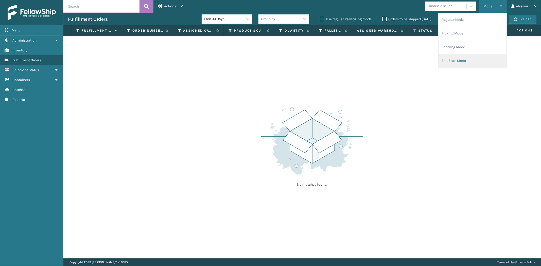
click at [458, 57] on li "Exit Scan Mode" at bounding box center [473, 61] width 68 height 14
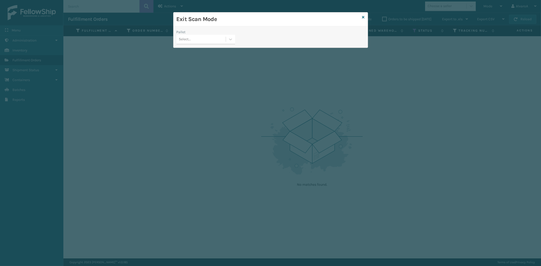
drag, startPoint x: 491, startPoint y: 2, endPoint x: 485, endPoint y: 7, distance: 8.0
click at [491, 2] on div "Exit Scan Mode Pallet Select..." at bounding box center [270, 133] width 541 height 266
click at [364, 17] on icon at bounding box center [363, 17] width 3 height 4
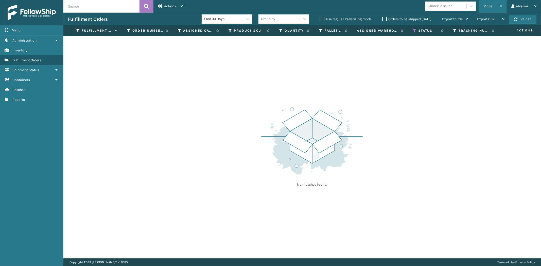
click at [480, 9] on div "Mode Regular Mode Picking Mode Labeling Mode Exit Scan Mode" at bounding box center [493, 6] width 28 height 13
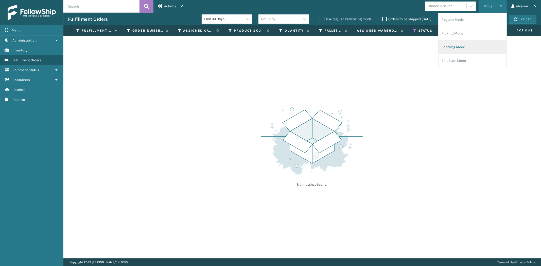
click at [469, 45] on li "Labeling Mode" at bounding box center [473, 47] width 68 height 14
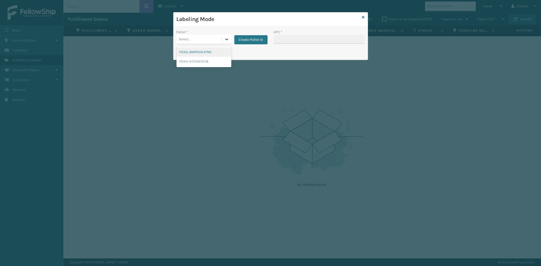
click at [224, 36] on div at bounding box center [226, 39] width 9 height 9
click at [257, 39] on button "Create Pallet Id" at bounding box center [250, 39] width 33 height 9
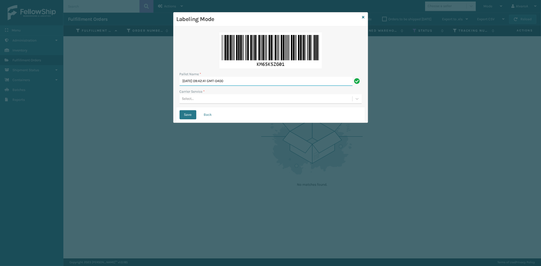
drag, startPoint x: 249, startPoint y: 83, endPoint x: 76, endPoint y: 109, distance: 175.0
click at [76, 109] on div "Labeling Mode Pallet Name * [DATE] 09:42:41 GMT-0400 Carrier Service * Select..…" at bounding box center [270, 133] width 541 height 266
type input "LPN 496093 #1"
click at [197, 102] on div "Select..." at bounding box center [266, 99] width 173 height 8
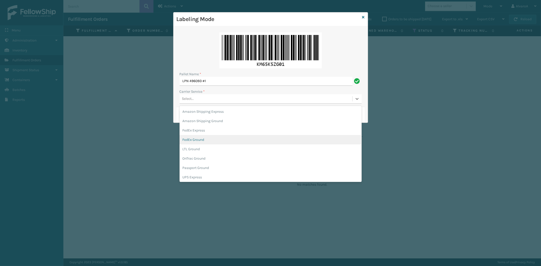
click at [197, 143] on div "FedEx Ground" at bounding box center [271, 139] width 182 height 9
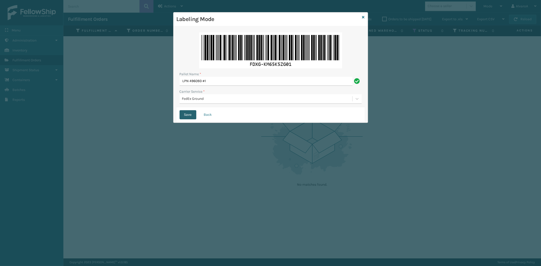
click at [191, 112] on button "Save" at bounding box center [188, 114] width 17 height 9
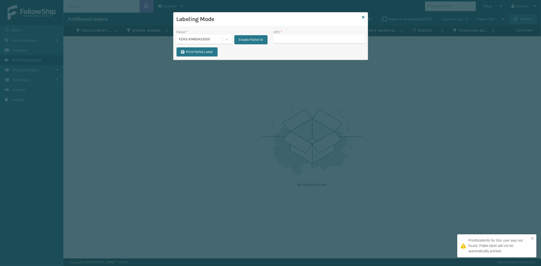
click at [289, 38] on input "UPC *" at bounding box center [319, 39] width 91 height 9
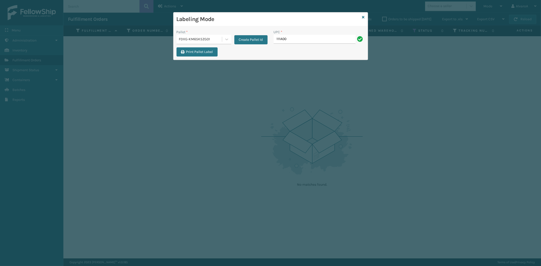
type input "111A007IVO"
click at [280, 38] on input "UPC *" at bounding box center [319, 39] width 91 height 9
type input "111A007IVO"
type input "123A045CHR"
type input "123a046blk"
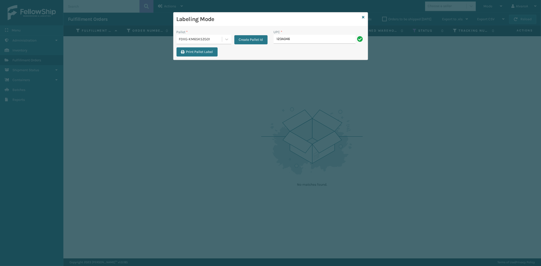
type input "123A046IVO"
type input "123a047blu"
type input "123A047CHR"
type input "123A047GRN"
type input "131A015CRM"
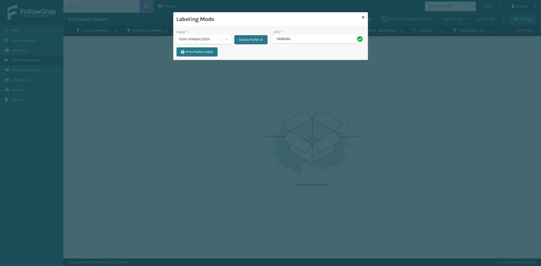
type input "131A015CRM"
type input "131A023PEB"
type input "132A009BRN"
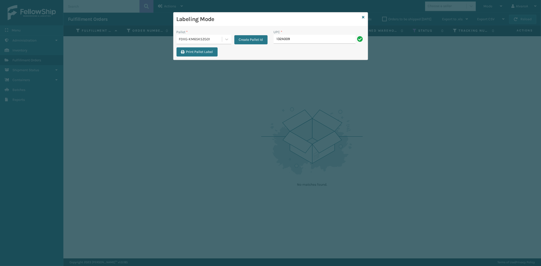
type input "132A009BRN"
type input "132A013BRN"
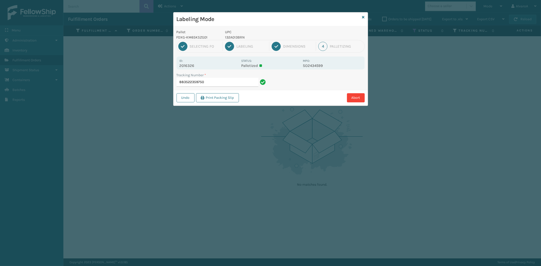
type input "8835223597501"
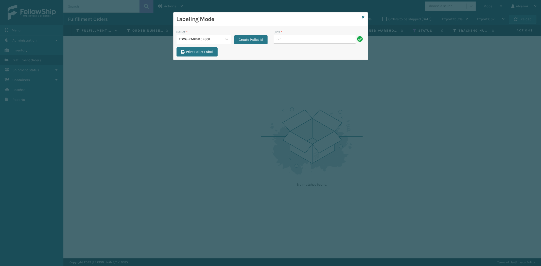
type input "3"
type input "132A013BRN"
type input "171A011TPE"
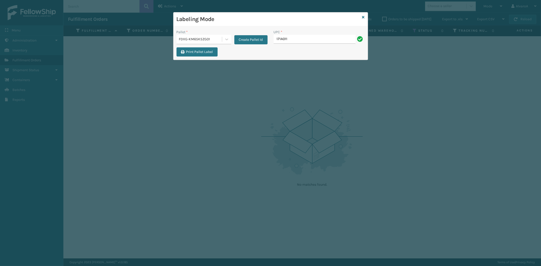
type input "171A011TPE"
click at [263, 36] on button "Create Pallet Id" at bounding box center [250, 39] width 33 height 9
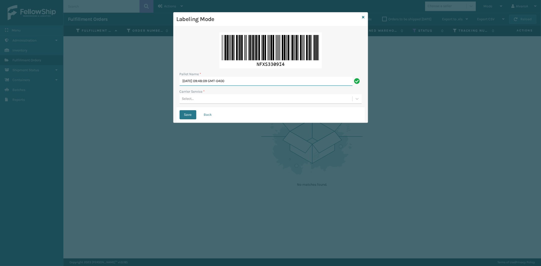
drag, startPoint x: 254, startPoint y: 85, endPoint x: 134, endPoint y: 111, distance: 123.6
click at [134, 111] on div "Labeling Mode Pallet Name * [DATE] 09:48:09 GMT-0400 Carrier Service * Select..…" at bounding box center [270, 133] width 541 height 266
type input "LPN 496092#1"
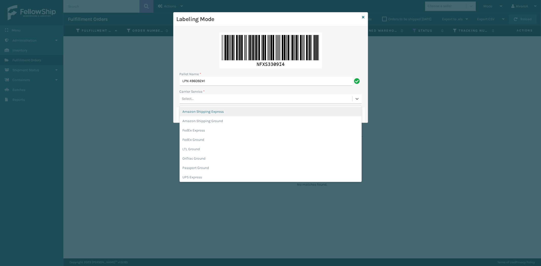
drag, startPoint x: 190, startPoint y: 96, endPoint x: 199, endPoint y: 123, distance: 28.3
click at [190, 96] on div "Select..." at bounding box center [266, 99] width 173 height 8
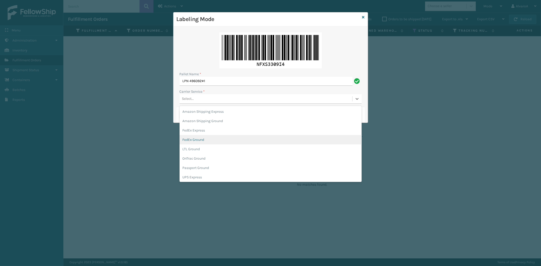
click at [201, 138] on div "FedEx Ground" at bounding box center [271, 139] width 182 height 9
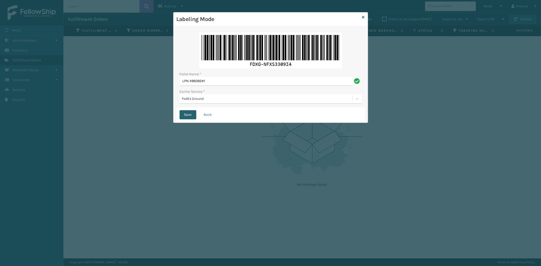
click at [187, 116] on button "Save" at bounding box center [188, 114] width 17 height 9
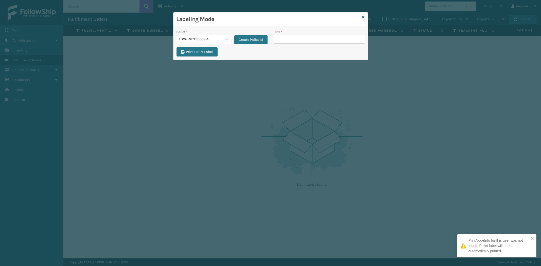
click at [304, 42] on input "UPC *" at bounding box center [319, 39] width 91 height 9
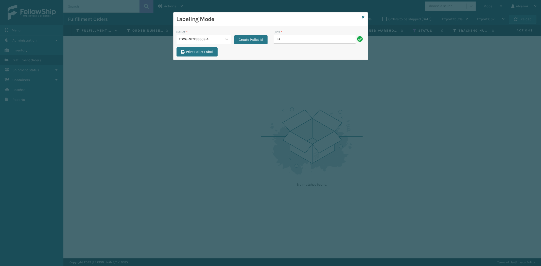
type input "1"
type input "231A009CAR"
type input "CCHRFKS1BGEVA"
type input "CCHRFKS1M26BRRA"
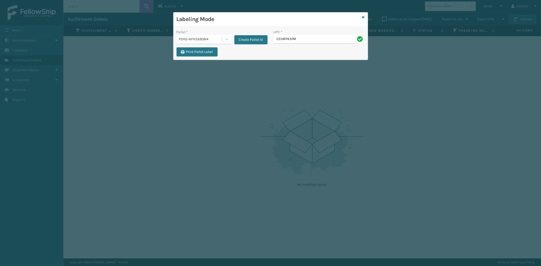
type input "CCHRFKS1M26BRRA"
click at [364, 16] on icon at bounding box center [363, 17] width 3 height 4
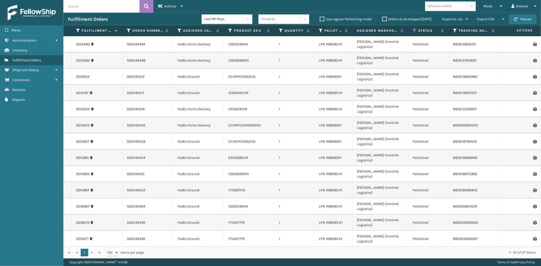
click at [495, 8] on div "Mode" at bounding box center [493, 6] width 19 height 13
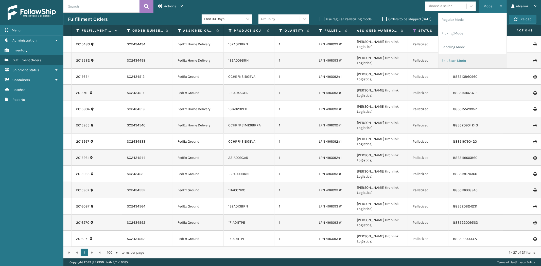
click at [462, 59] on li "Exit Scan Mode" at bounding box center [473, 61] width 68 height 14
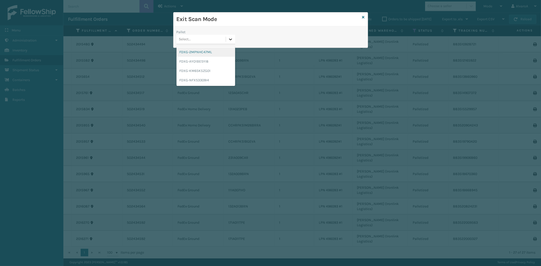
click at [228, 37] on div at bounding box center [230, 39] width 9 height 9
click at [202, 69] on div "FDXG-KM65K5ZG01" at bounding box center [206, 70] width 59 height 9
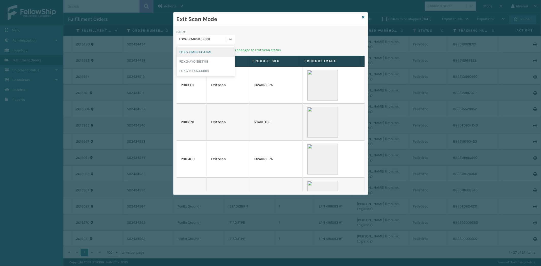
click at [229, 36] on div at bounding box center [230, 39] width 9 height 9
click at [196, 69] on div "FDXG-NFXS3309I4" at bounding box center [206, 70] width 59 height 9
click at [363, 16] on icon at bounding box center [363, 17] width 3 height 4
